Goal: Task Accomplishment & Management: Use online tool/utility

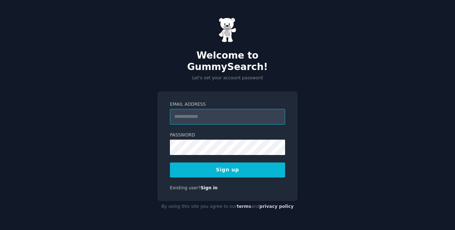
click at [200, 112] on input "Email Address" at bounding box center [227, 117] width 115 height 16
type input "**********"
click at [204, 163] on button "Sign up" at bounding box center [227, 170] width 115 height 15
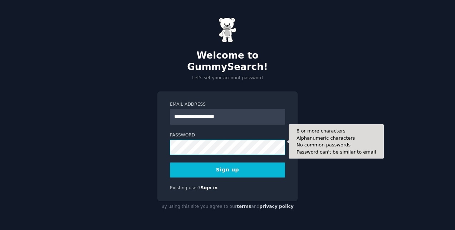
click at [170, 163] on button "Sign up" at bounding box center [227, 170] width 115 height 15
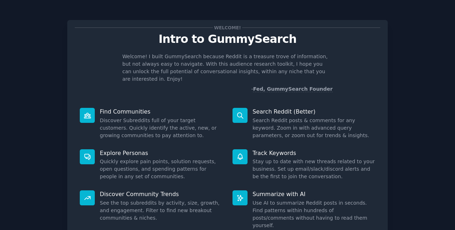
click at [86, 186] on div "Discover Community Trends See the top subreddits by activity, size, growth, and…" at bounding box center [151, 210] width 153 height 49
click at [85, 191] on div at bounding box center [87, 198] width 15 height 15
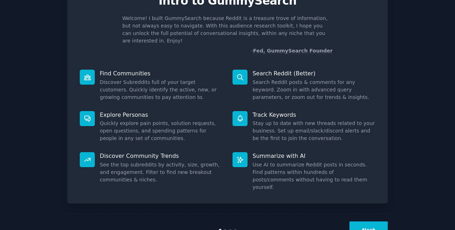
scroll to position [49, 0]
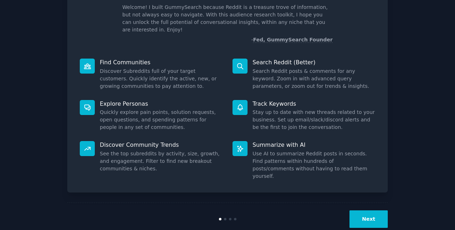
click at [365, 211] on button "Next" at bounding box center [369, 220] width 38 height 18
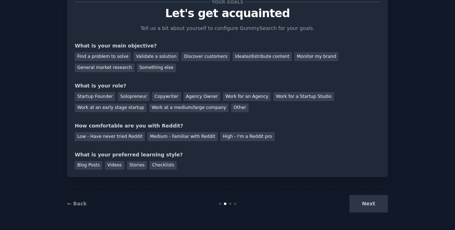
scroll to position [25, 0]
click at [372, 204] on div "Next" at bounding box center [334, 205] width 107 height 18
click at [295, 59] on div "Monitor my brand" at bounding box center [317, 57] width 44 height 9
click at [231, 109] on div "Other" at bounding box center [240, 108] width 18 height 9
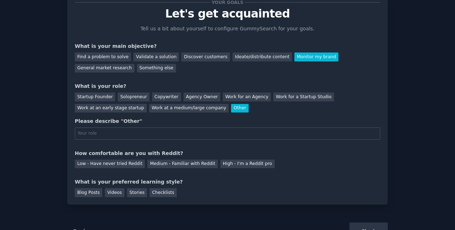
scroll to position [49, 0]
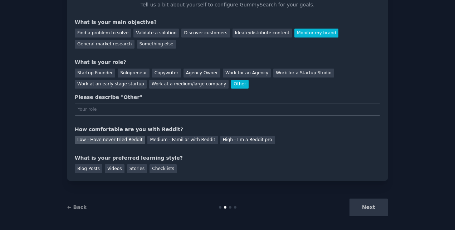
click at [115, 139] on div "Low - Have never tried Reddit" at bounding box center [110, 140] width 70 height 9
click at [127, 169] on div "Stories" at bounding box center [137, 169] width 20 height 9
click at [372, 209] on div "Next" at bounding box center [334, 208] width 107 height 18
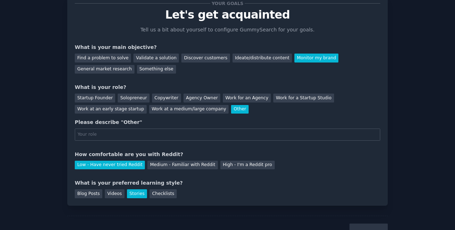
scroll to position [36, 0]
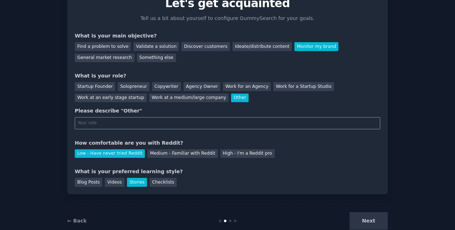
click at [142, 122] on input "text" at bounding box center [228, 123] width 306 height 12
type input "other"
click at [382, 220] on button "Next" at bounding box center [369, 222] width 38 height 18
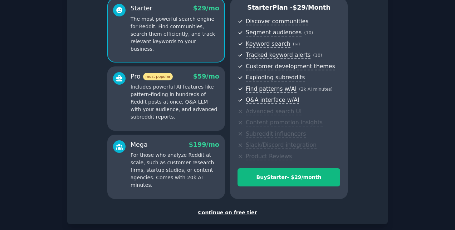
scroll to position [102, 0]
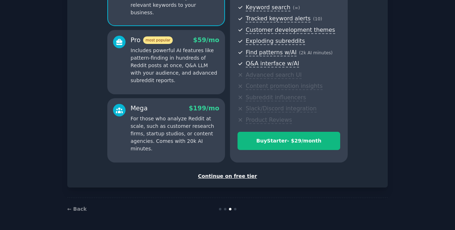
click at [241, 173] on div "Continue on free tier" at bounding box center [228, 177] width 306 height 8
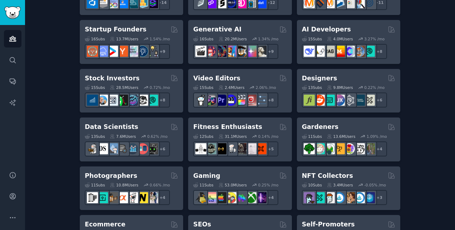
scroll to position [36, 0]
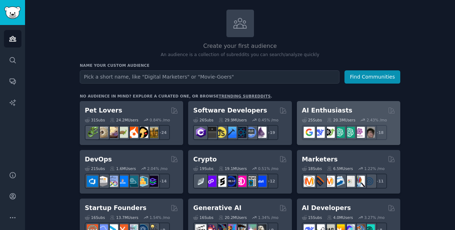
click at [338, 110] on h2 "AI Enthusiasts" at bounding box center [327, 110] width 50 height 9
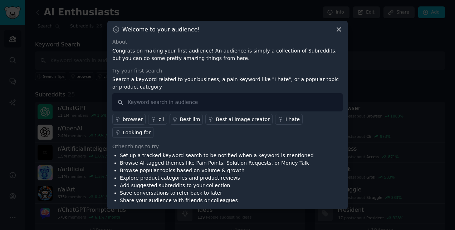
click at [340, 32] on icon at bounding box center [339, 30] width 4 height 4
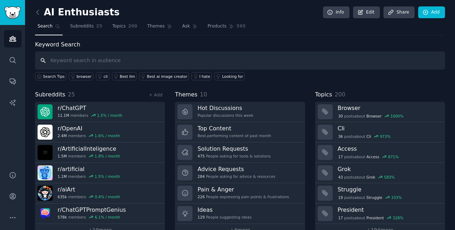
scroll to position [15, 0]
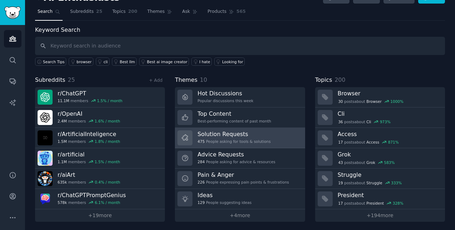
click at [241, 136] on h3 "Solution Requests" at bounding box center [234, 135] width 73 height 8
